Goal: Task Accomplishment & Management: Complete application form

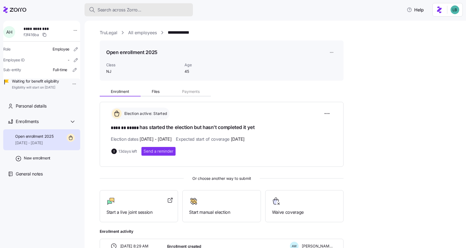
scroll to position [31, 0]
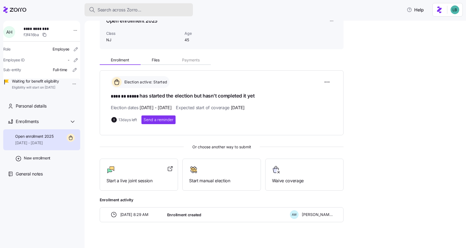
click at [107, 9] on span "Search across Zorro..." at bounding box center [120, 10] width 44 height 7
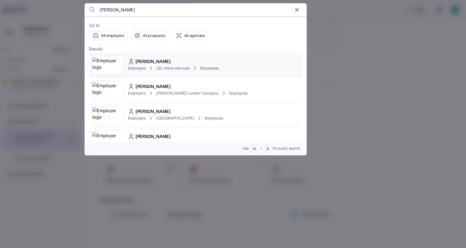
type input "[PERSON_NAME]"
click at [148, 62] on span "[PERSON_NAME]" at bounding box center [153, 61] width 35 height 7
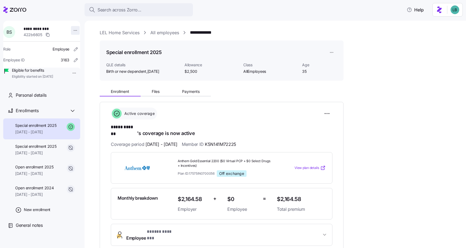
click at [73, 30] on html "**********" at bounding box center [233, 122] width 466 height 244
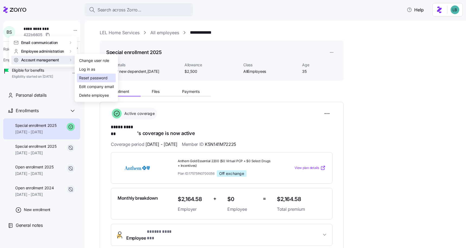
click at [92, 78] on div "Reset password" at bounding box center [93, 78] width 28 height 6
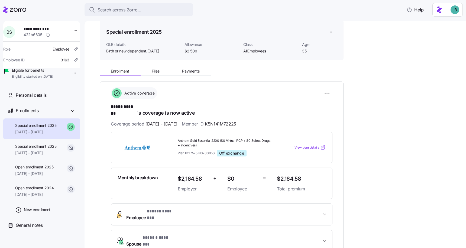
scroll to position [22, 0]
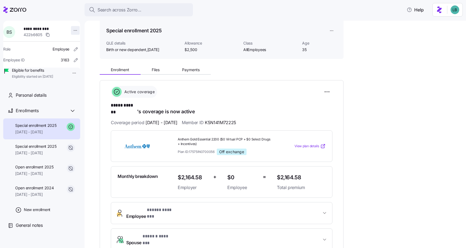
click at [73, 31] on html "**********" at bounding box center [233, 122] width 466 height 244
click at [168, 206] on html "**********" at bounding box center [233, 122] width 466 height 244
click at [168, 206] on span "* ***** ******* *" at bounding box center [161, 209] width 28 height 7
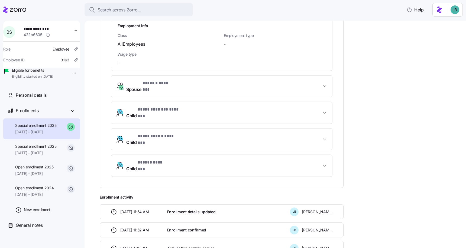
scroll to position [459, 0]
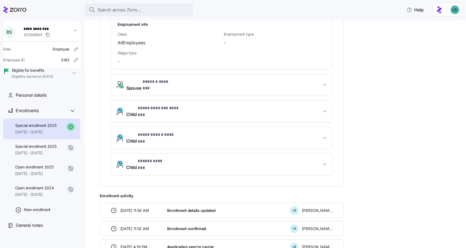
click at [225, 131] on span "**********" at bounding box center [223, 137] width 195 height 13
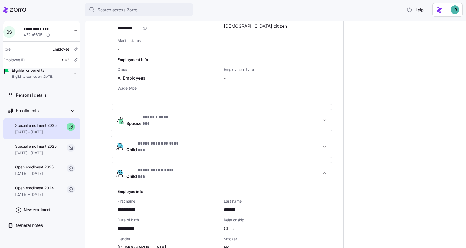
scroll to position [441, 0]
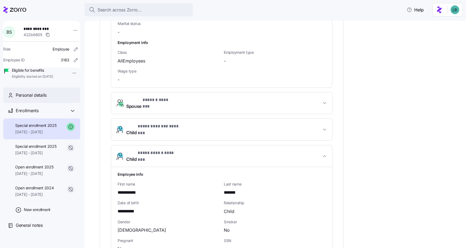
click at [38, 98] on span "Personal details" at bounding box center [31, 95] width 31 height 7
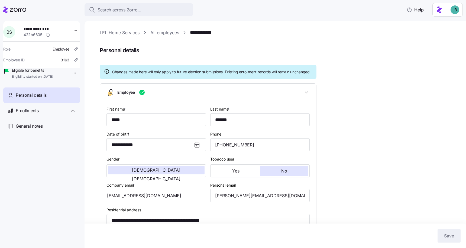
type input "AllEmployees"
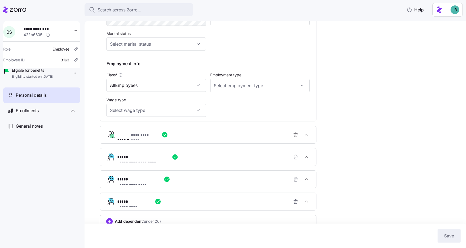
scroll to position [251, 0]
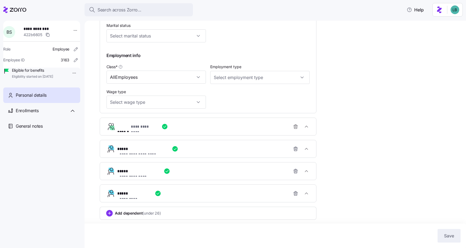
click at [143, 174] on span "**********" at bounding box center [135, 176] width 30 height 5
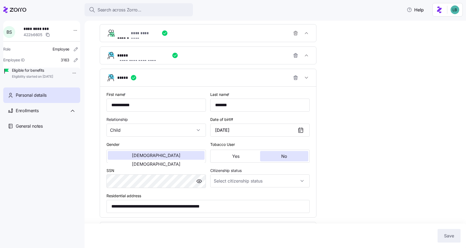
scroll to position [338, 0]
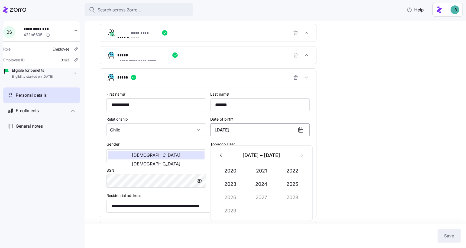
click at [229, 136] on input "[DATE]" at bounding box center [260, 129] width 100 height 13
type input "[DATE]"
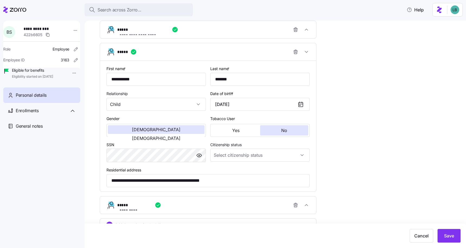
scroll to position [369, 0]
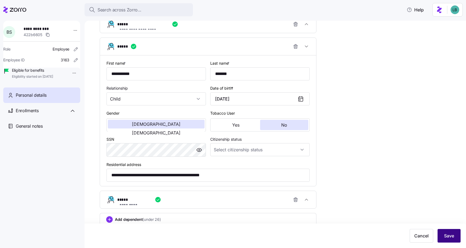
click at [448, 237] on span "Save" at bounding box center [449, 235] width 10 height 7
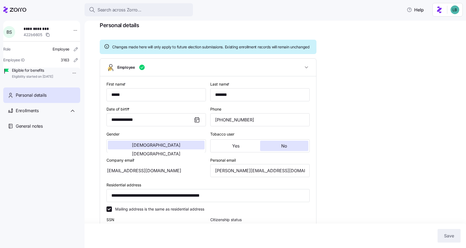
scroll to position [22, 0]
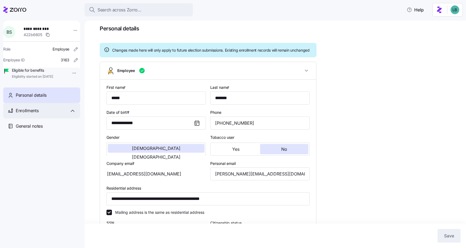
click at [35, 114] on span "Enrollments" at bounding box center [27, 110] width 23 height 7
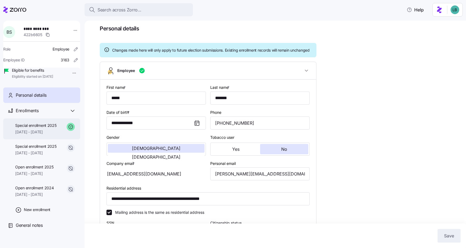
click at [45, 135] on span "[DATE] - [DATE]" at bounding box center [35, 131] width 41 height 5
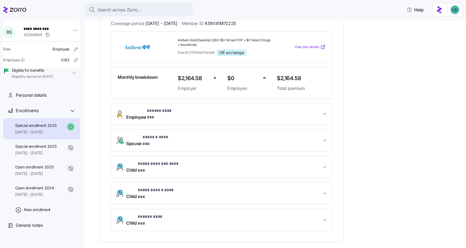
scroll to position [150, 0]
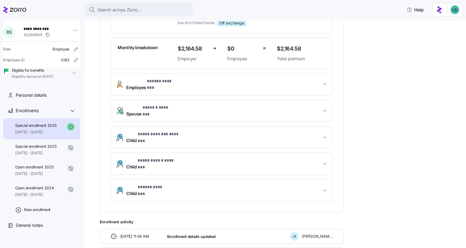
click at [213, 157] on span "**********" at bounding box center [223, 163] width 195 height 13
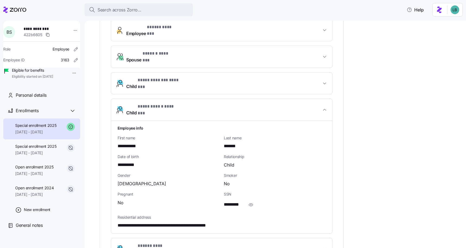
scroll to position [208, 0]
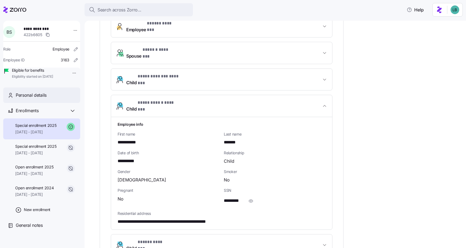
click at [51, 98] on div "Personal details" at bounding box center [46, 95] width 60 height 7
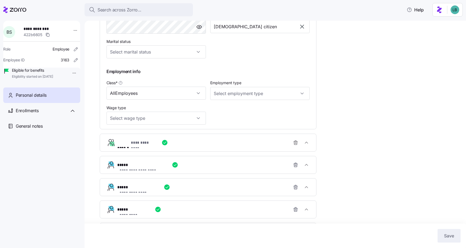
scroll to position [251, 0]
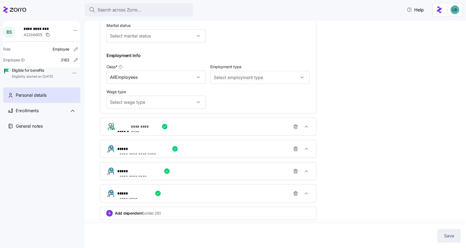
click at [195, 171] on div "**********" at bounding box center [210, 170] width 186 height 11
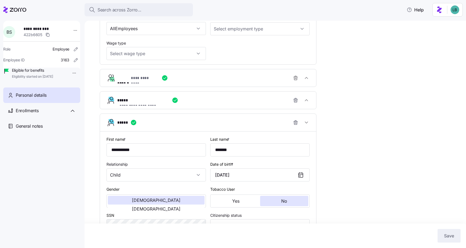
scroll to position [294, 0]
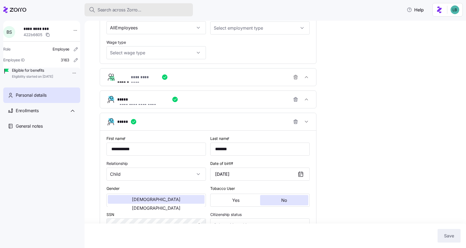
click at [103, 10] on span "Search across Zorro..." at bounding box center [120, 10] width 44 height 7
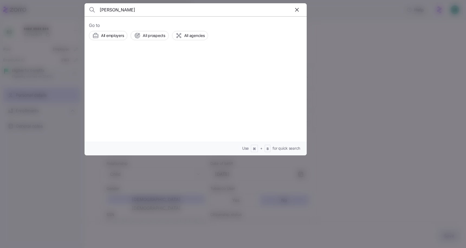
type input "[PERSON_NAME]"
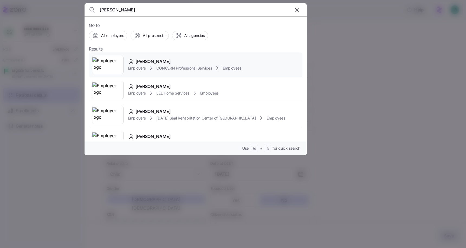
click at [154, 62] on span "[PERSON_NAME]" at bounding box center [153, 61] width 35 height 7
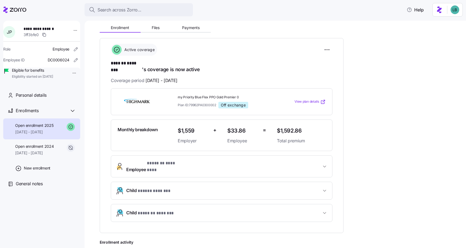
scroll to position [65, 0]
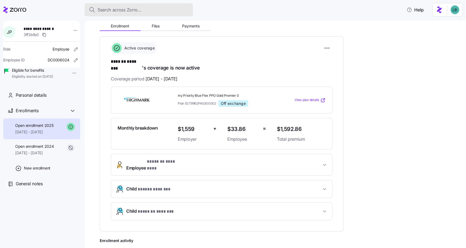
click at [116, 10] on span "Search across Zorro..." at bounding box center [120, 10] width 44 height 7
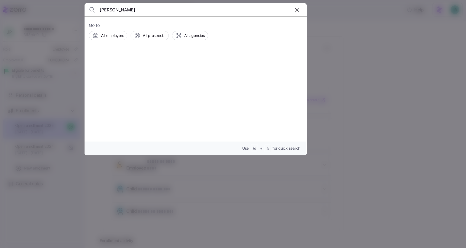
type input "[PERSON_NAME]"
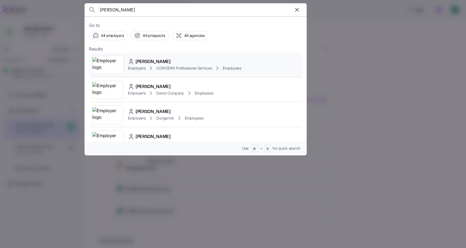
click at [151, 61] on span "[PERSON_NAME]" at bounding box center [153, 61] width 35 height 7
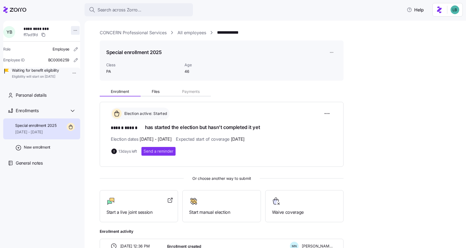
click at [72, 31] on html "**********" at bounding box center [233, 122] width 466 height 244
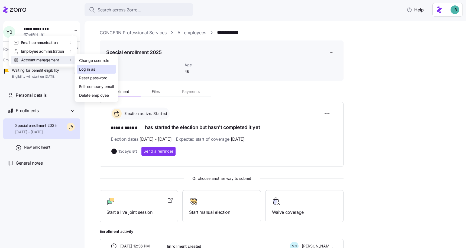
click at [92, 67] on div "Log in as" at bounding box center [87, 69] width 16 height 6
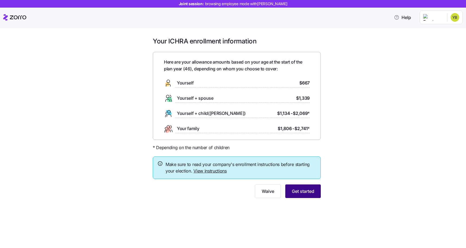
click at [306, 191] on span "Get started" at bounding box center [303, 191] width 23 height 7
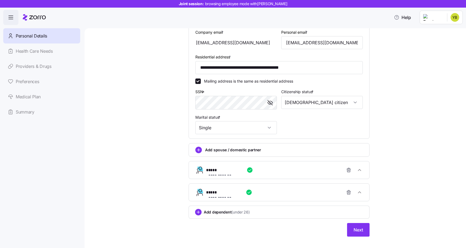
scroll to position [167, 0]
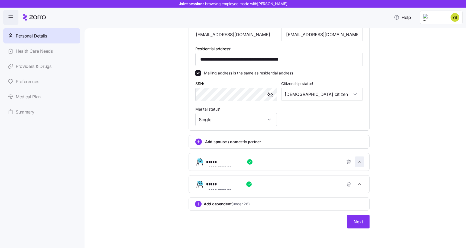
click at [361, 161] on icon "button" at bounding box center [359, 161] width 5 height 5
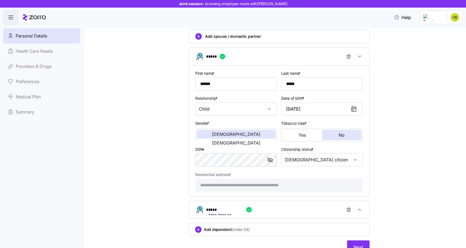
scroll to position [299, 0]
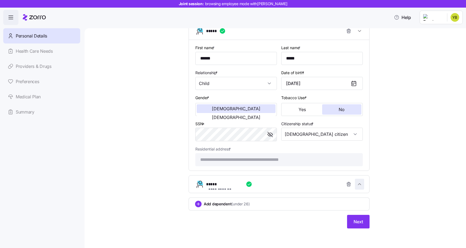
click at [360, 184] on icon "button" at bounding box center [359, 183] width 5 height 5
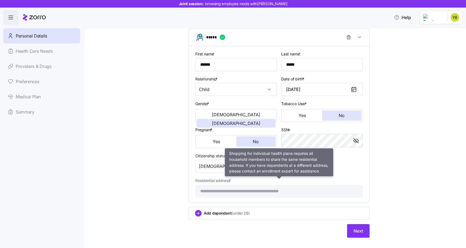
scroll to position [455, 0]
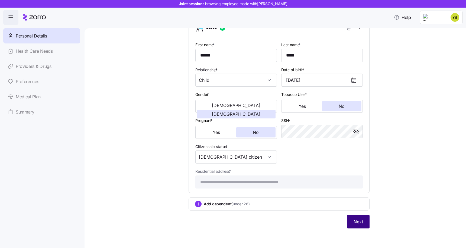
click at [357, 219] on span "Next" at bounding box center [358, 221] width 9 height 7
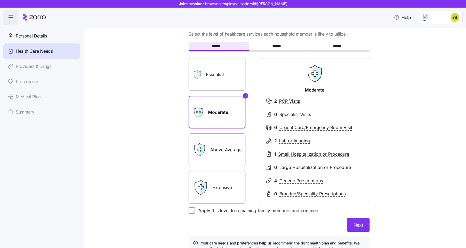
scroll to position [14, 0]
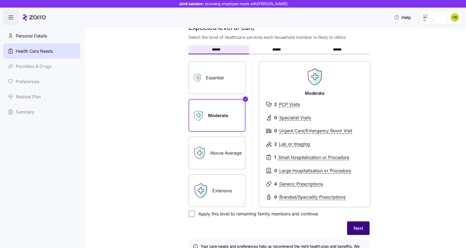
click at [361, 228] on span "Next" at bounding box center [358, 228] width 9 height 7
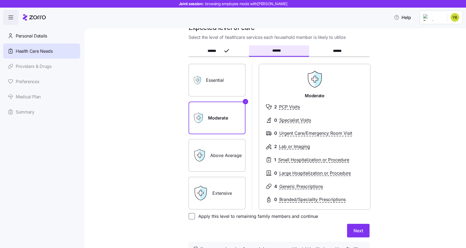
click at [228, 155] on label "Above Average" at bounding box center [217, 155] width 57 height 33
click at [0, 0] on input "Above Average" at bounding box center [0, 0] width 0 height 0
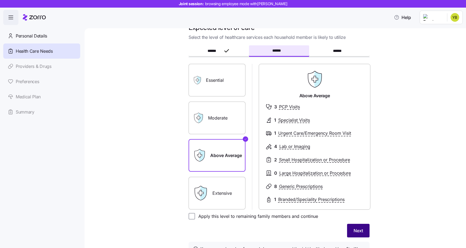
click at [359, 235] on button "Next" at bounding box center [358, 230] width 23 height 14
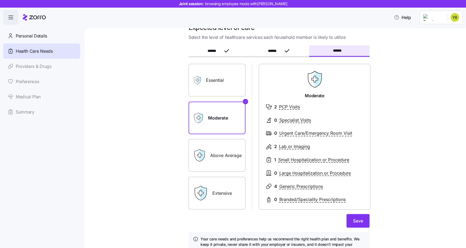
click at [338, 50] on span "******" at bounding box center [339, 51] width 13 height 4
click at [217, 151] on label "Above Average" at bounding box center [217, 155] width 57 height 33
click at [0, 0] on input "Above Average" at bounding box center [0, 0] width 0 height 0
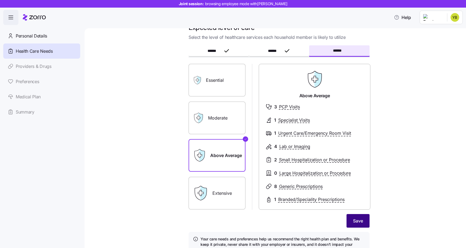
click at [358, 221] on span "Save" at bounding box center [358, 220] width 10 height 7
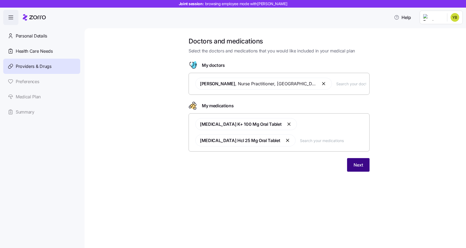
click at [363, 165] on span "Next" at bounding box center [358, 164] width 9 height 7
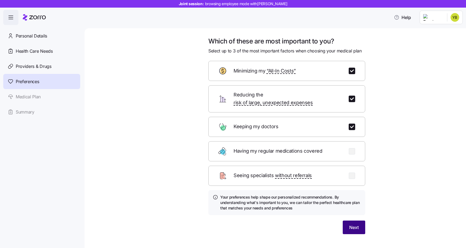
click at [358, 224] on span "Next" at bounding box center [354, 227] width 9 height 7
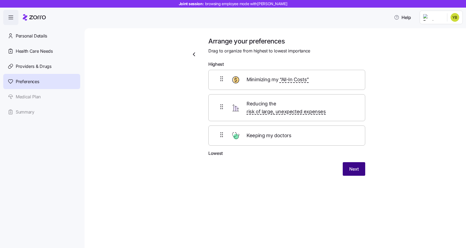
click at [359, 164] on button "Next" at bounding box center [354, 169] width 23 height 14
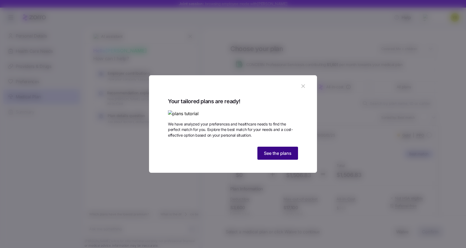
click at [280, 156] on span "See the plans" at bounding box center [278, 153] width 28 height 7
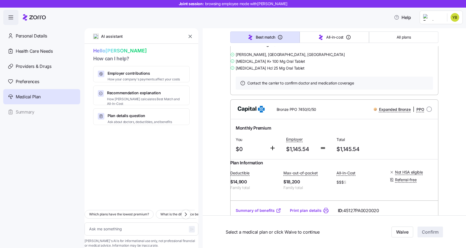
scroll to position [3219, 0]
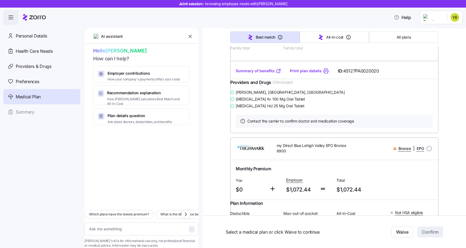
scroll to position [3370, 0]
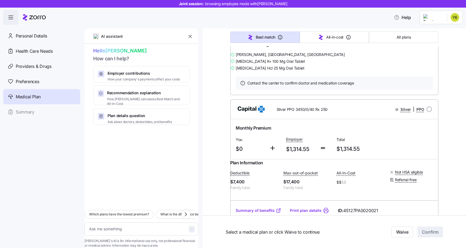
scroll to position [3772, 0]
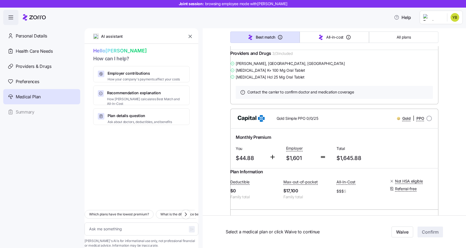
type textarea "x"
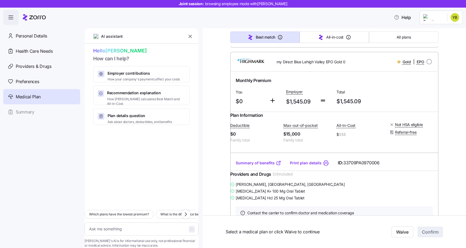
scroll to position [4342, 0]
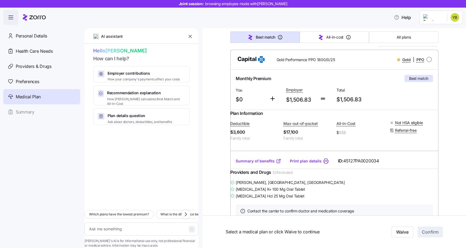
scroll to position [72, 0]
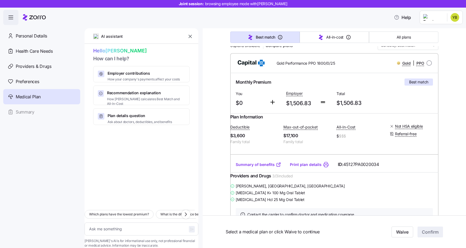
click at [256, 167] on link "Summary of benefits" at bounding box center [259, 164] width 46 height 5
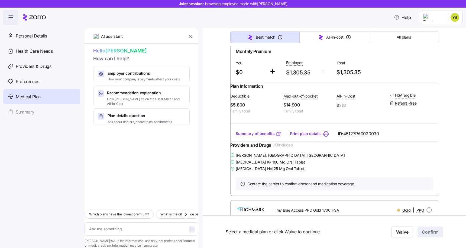
scroll to position [2415, 0]
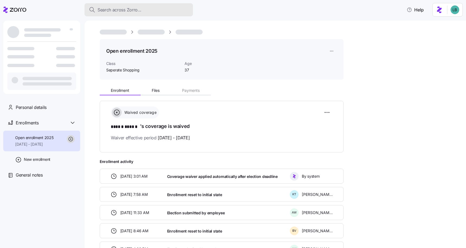
click at [121, 9] on span "Search across Zorro..." at bounding box center [120, 10] width 44 height 7
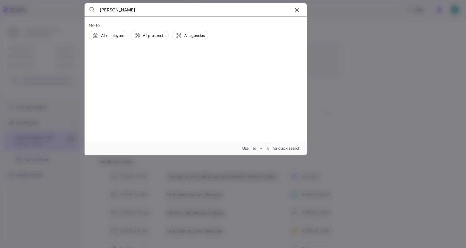
type input "EDALBERTO GIBAU"
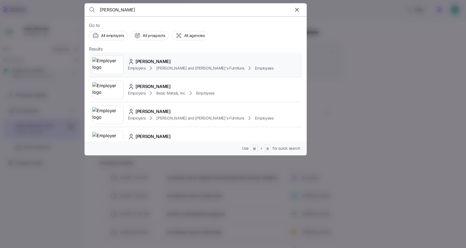
click at [155, 62] on span "EDALBERTO GIBAU" at bounding box center [153, 61] width 35 height 7
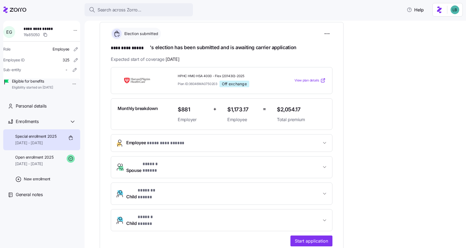
scroll to position [79, 0]
click at [183, 144] on span "* ********* ***** *" at bounding box center [167, 143] width 41 height 7
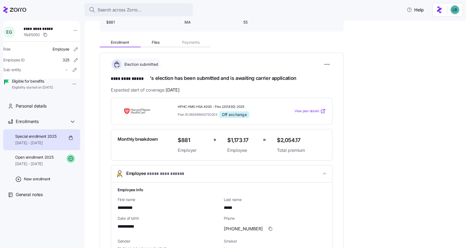
scroll to position [0, 0]
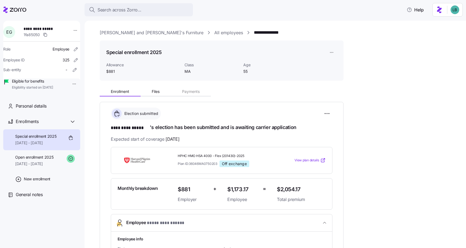
click at [135, 32] on link "[PERSON_NAME] and [PERSON_NAME]'s Furniture" at bounding box center [152, 32] width 104 height 7
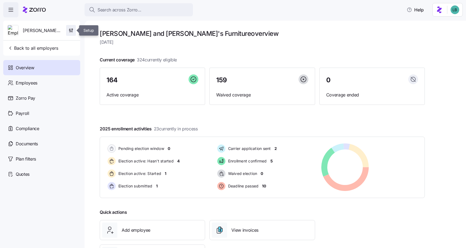
click at [72, 31] on icon "button" at bounding box center [70, 30] width 5 height 5
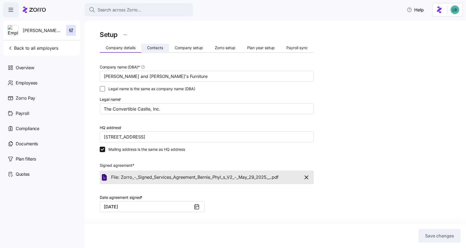
click at [151, 50] on button "Contacts" at bounding box center [155, 48] width 28 height 8
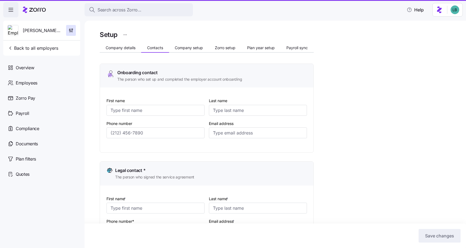
type input "Lynn"
type input "Sarcione"
type input "lsarcione@bernphyl.com"
type input "Larry"
type input "Rubin"
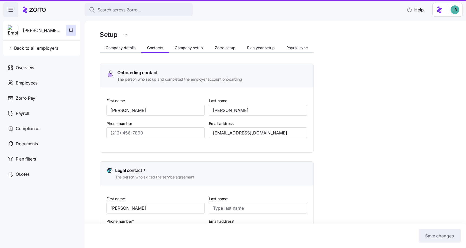
type input "lhrubin@bernphyl.com"
type input "Lynn"
type input "Sarcione"
type input "lsarcione@bernphyl.com"
type input "Kelly"
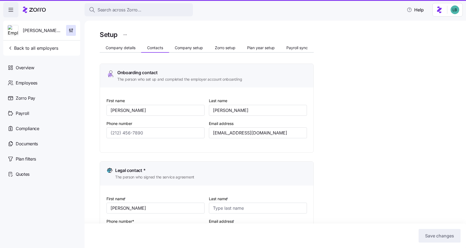
type input "O'Neil"
type input "koneil@bernphyl.com"
type input "(774) 504-8943"
type input "(508) 286-4000"
type input "(774) 504-8943"
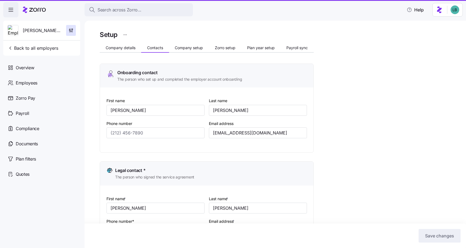
type input "(617) 943-5348"
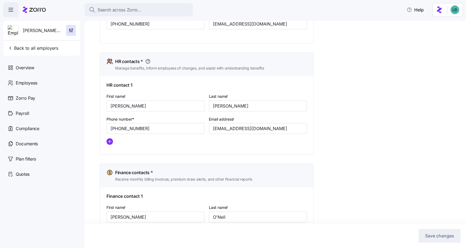
scroll to position [210, 0]
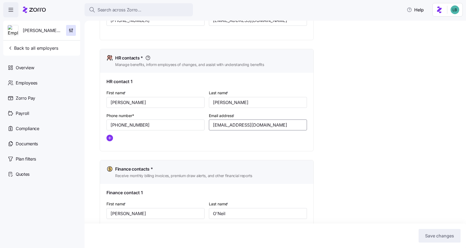
drag, startPoint x: 273, startPoint y: 126, endPoint x: 209, endPoint y: 126, distance: 63.2
click at [209, 126] on input "lsarcione@bernphyl.com" at bounding box center [258, 124] width 98 height 11
